Goal: Find specific page/section: Find specific page/section

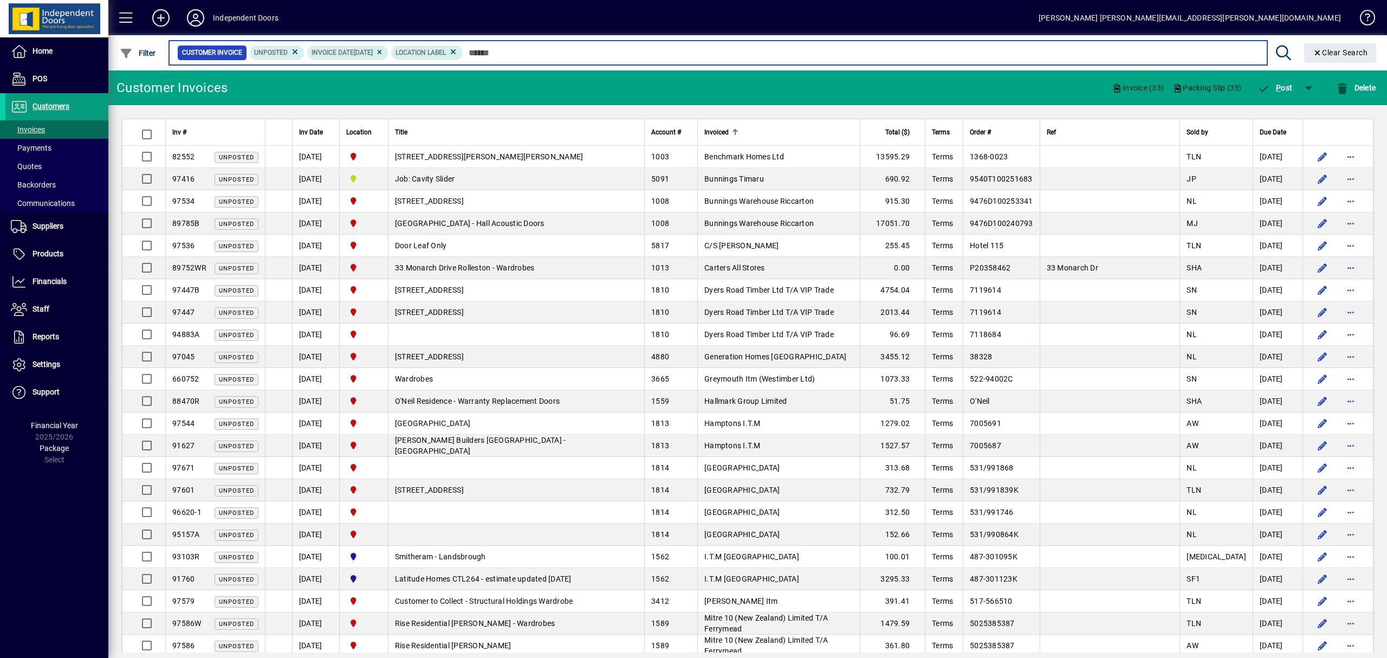
click at [540, 56] on input "text" at bounding box center [860, 52] width 795 height 15
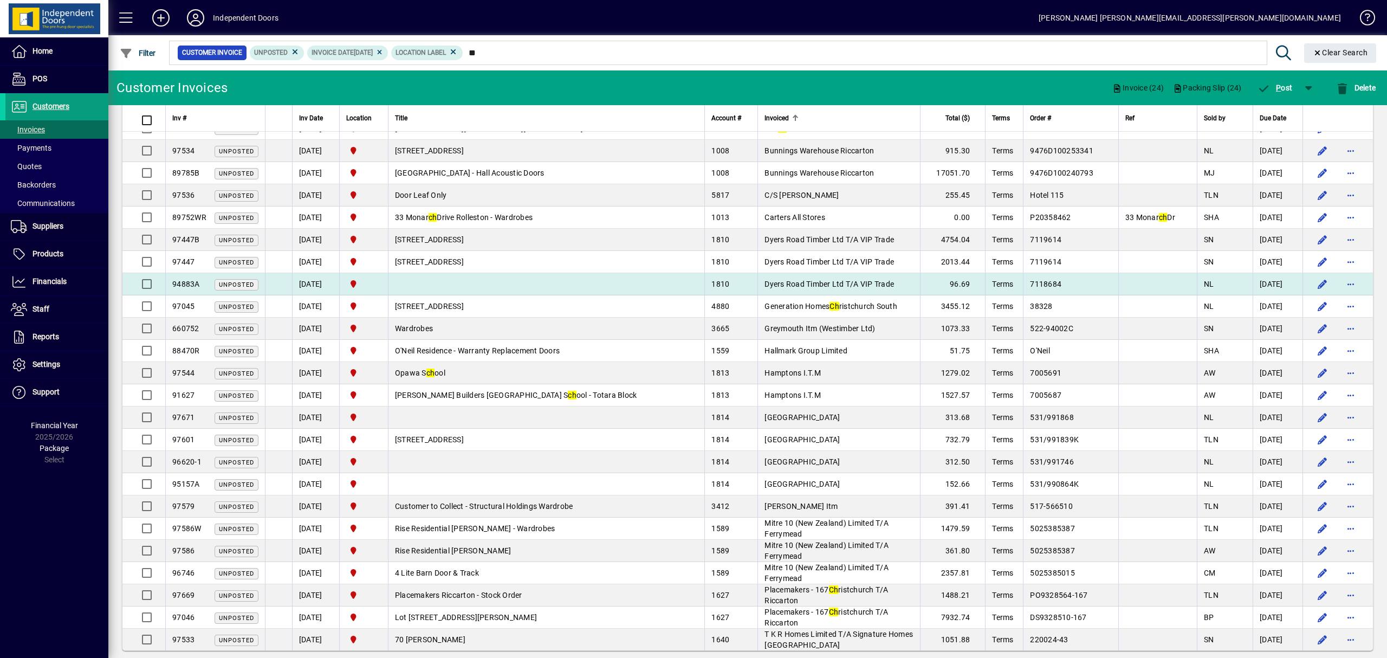
scroll to position [44, 0]
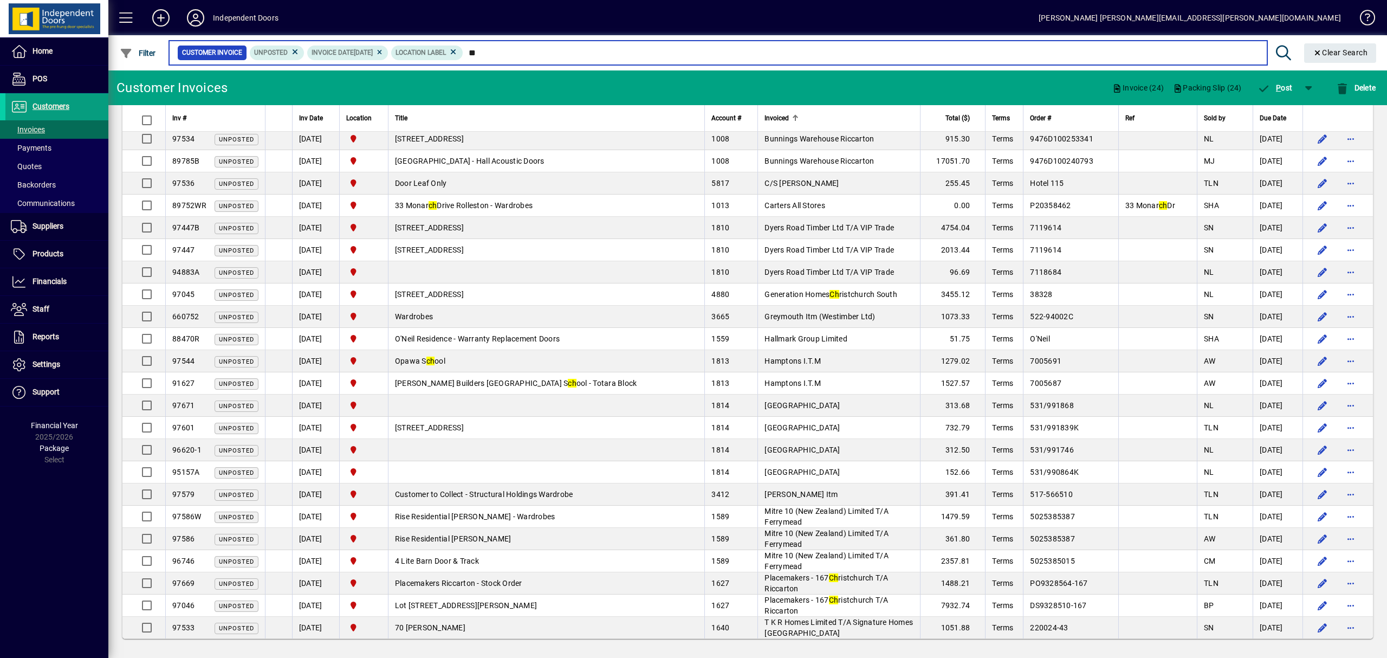
click at [518, 53] on input "**" at bounding box center [860, 52] width 795 height 15
type input "*"
